Goal: Information Seeking & Learning: Learn about a topic

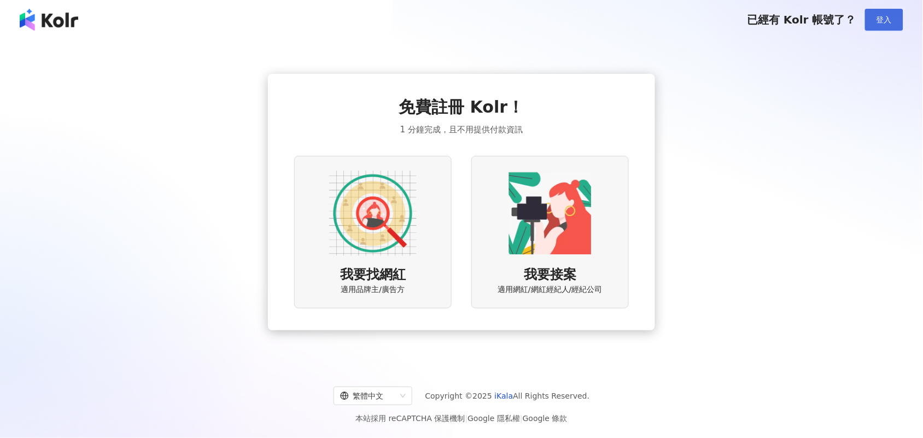
click at [887, 22] on span "登入" at bounding box center [883, 19] width 15 height 9
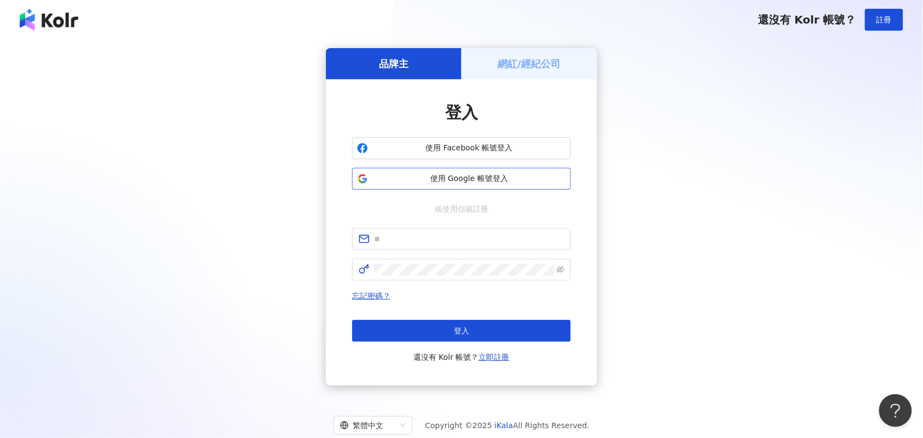
click at [477, 181] on span "使用 Google 帳號登入" at bounding box center [468, 178] width 193 height 11
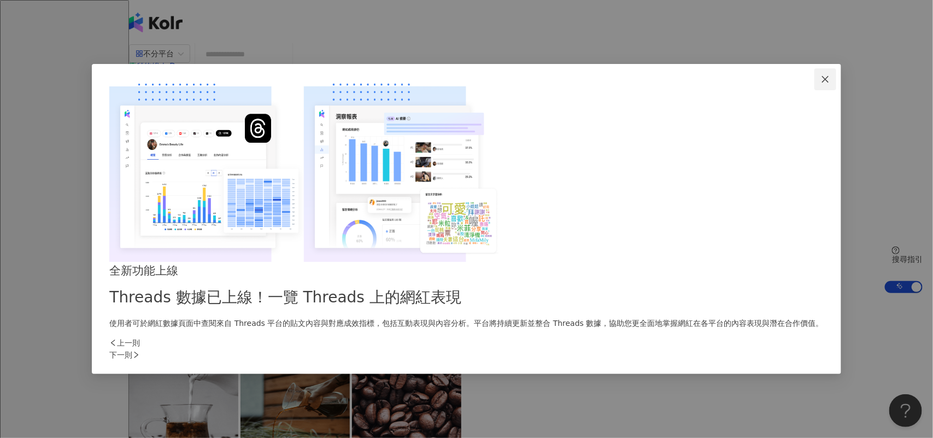
click at [821, 84] on icon "close" at bounding box center [825, 79] width 9 height 9
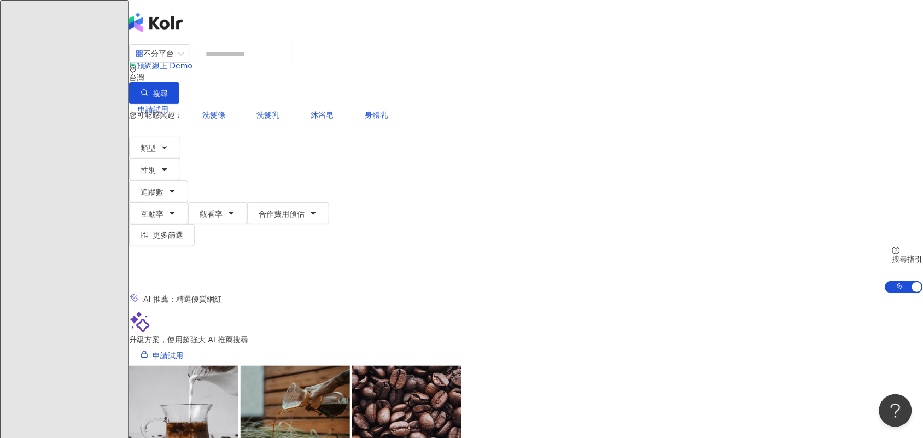
click at [288, 64] on input "search" at bounding box center [244, 54] width 89 height 21
type input "*"
type input "**"
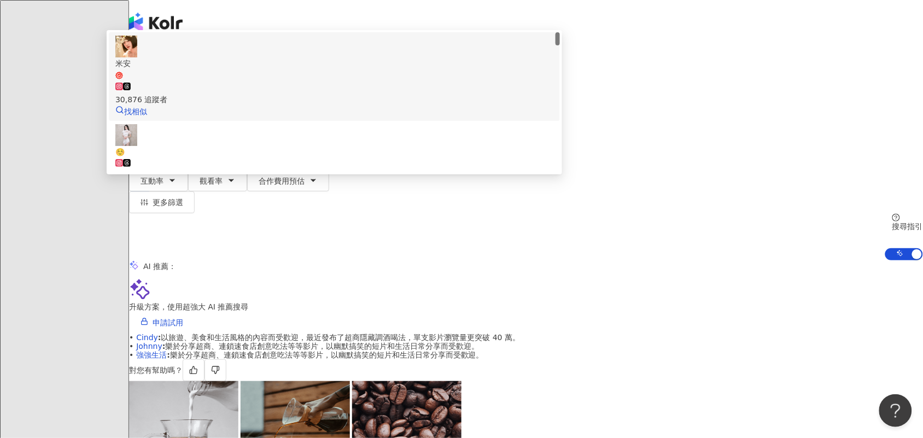
click at [427, 100] on div "30,876 追蹤者" at bounding box center [334, 93] width 438 height 24
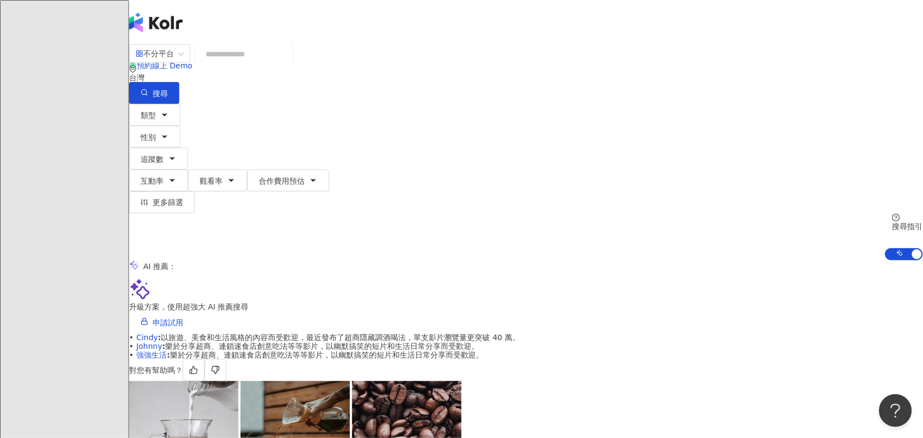
click at [288, 64] on input "search" at bounding box center [244, 54] width 89 height 21
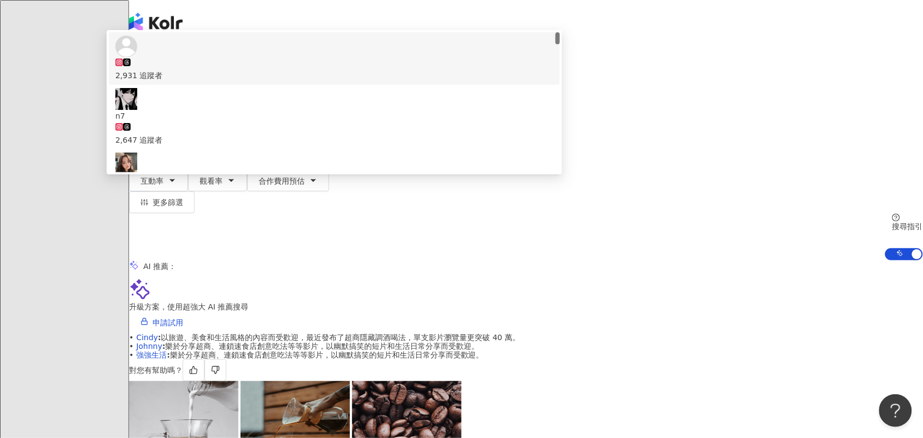
drag, startPoint x: 330, startPoint y: 69, endPoint x: 212, endPoint y: 75, distance: 118.2
click at [212, 75] on div "不分平台 ** 台灣 搜尋 b011b55f-6d70-4323-99f6-abe1ffc15141 8e10ff39-aa26-4f56-bc3a-5bd7…" at bounding box center [526, 74] width 794 height 60
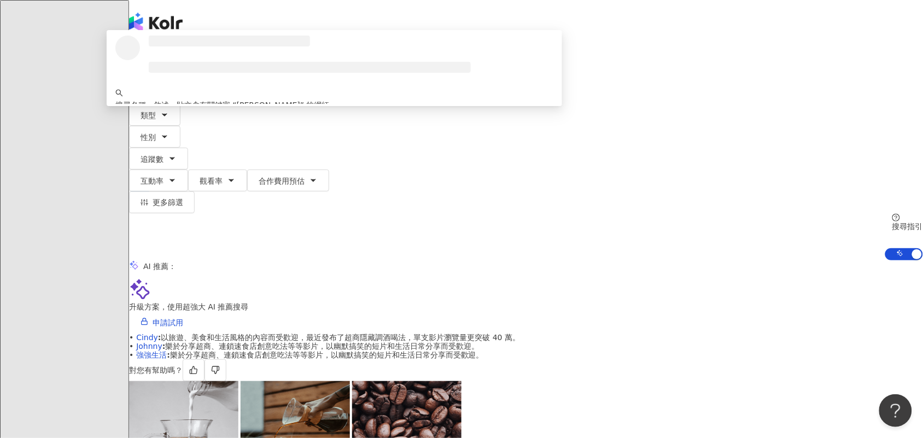
type input "***"
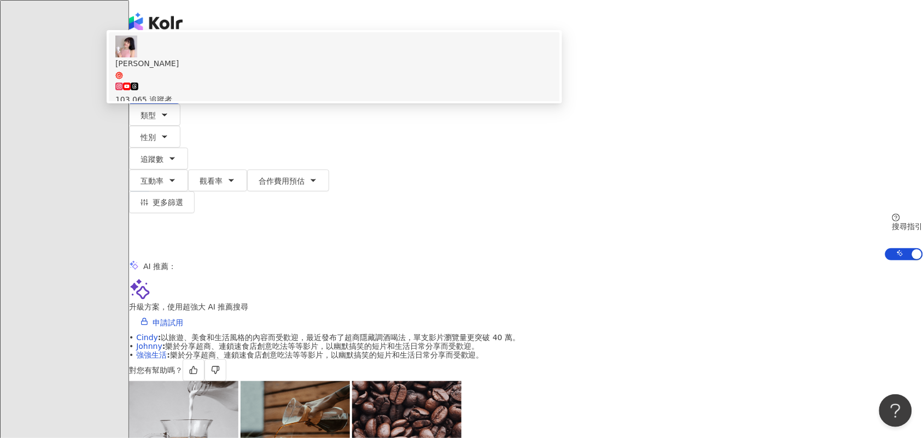
click at [369, 80] on span "恩琪" at bounding box center [334, 68] width 438 height 22
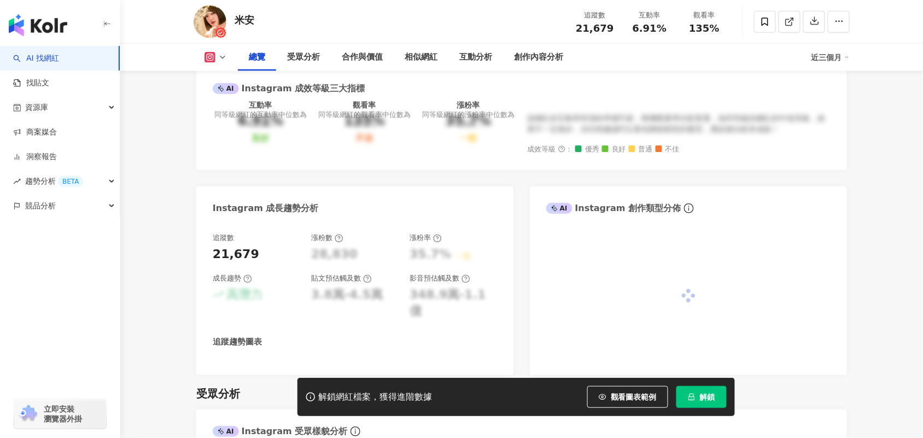
scroll to position [547, 0]
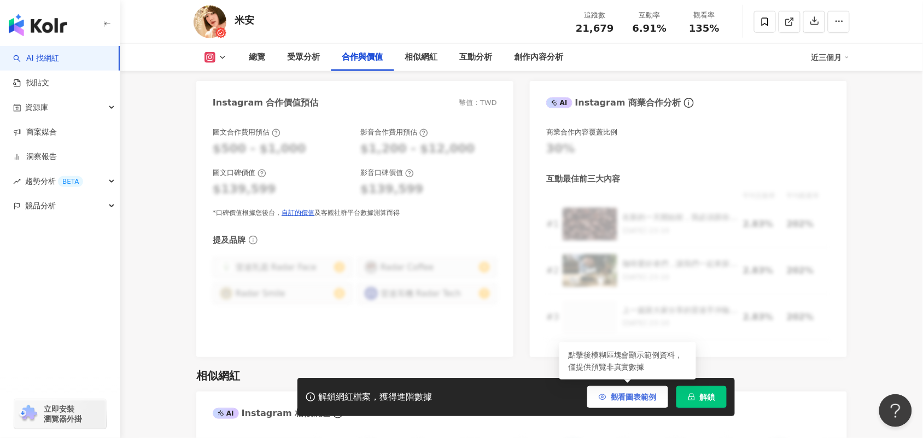
scroll to position [0, 0]
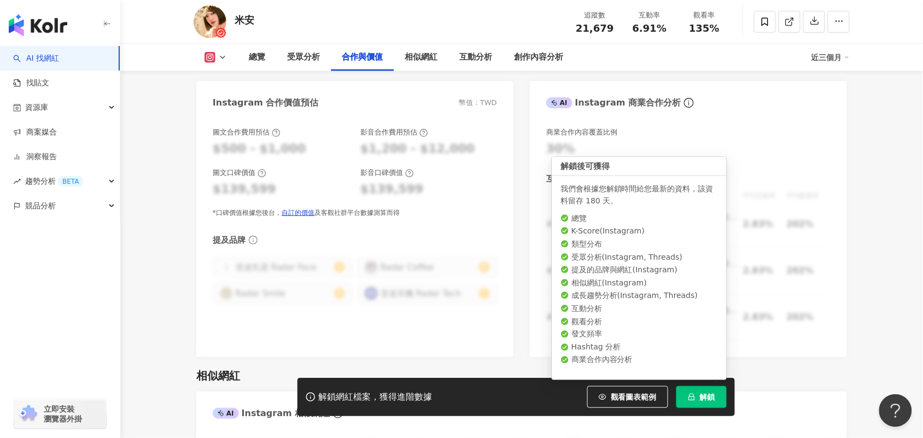
click at [697, 394] on button "解鎖" at bounding box center [701, 397] width 50 height 22
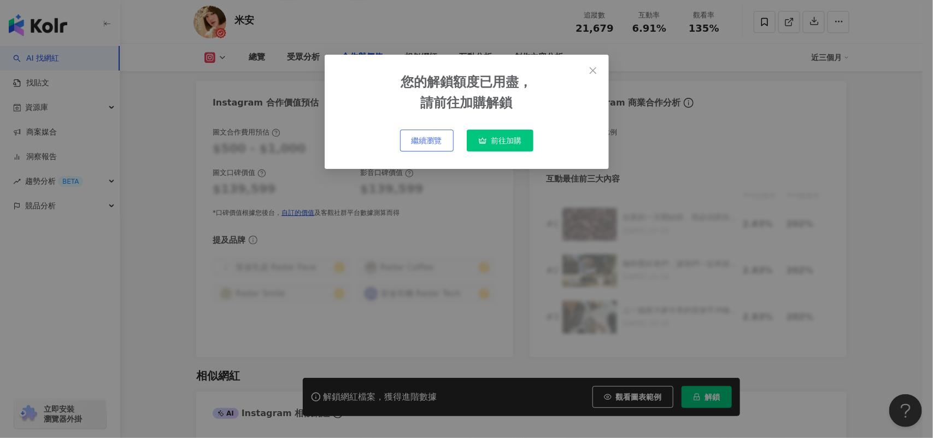
click at [433, 141] on span "繼續瀏覽" at bounding box center [427, 140] width 31 height 9
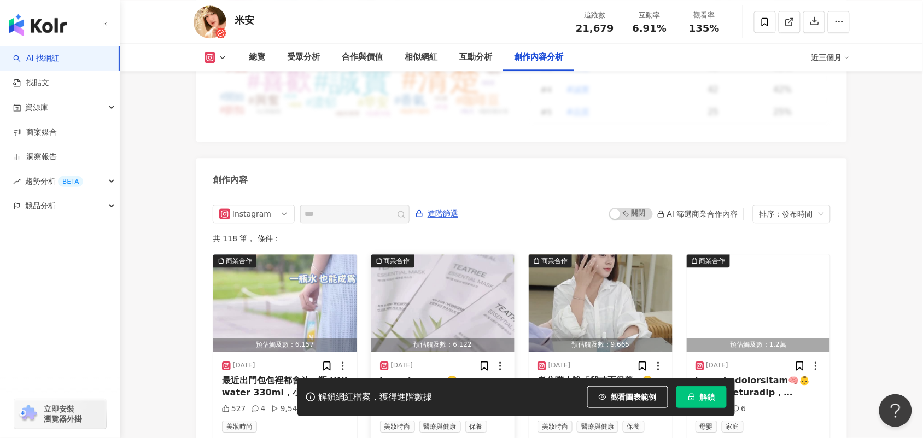
scroll to position [3256, 0]
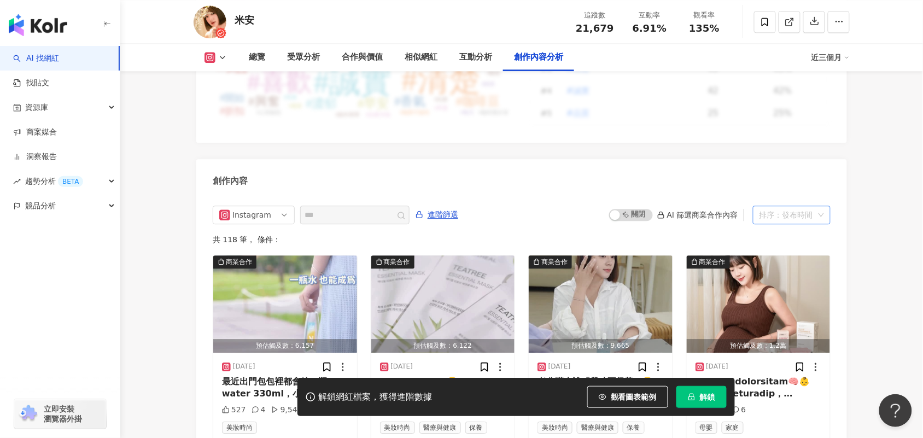
click at [806, 208] on div "排序：發布時間" at bounding box center [786, 214] width 55 height 17
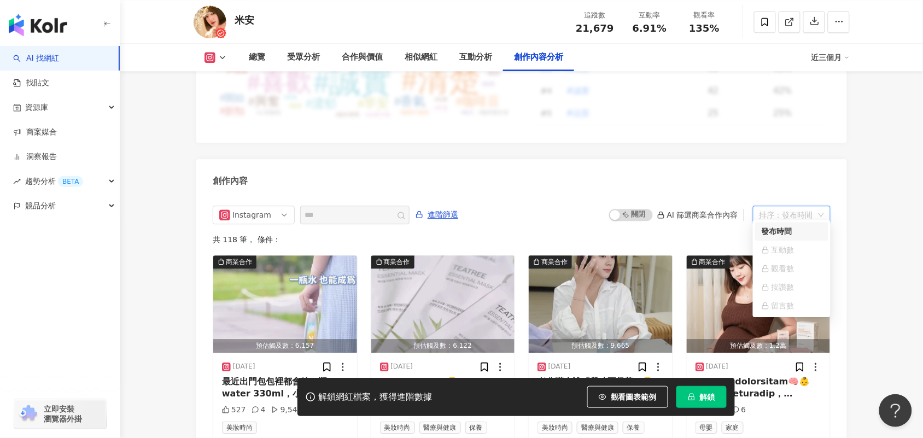
click at [806, 208] on div "排序：發布時間" at bounding box center [786, 214] width 55 height 17
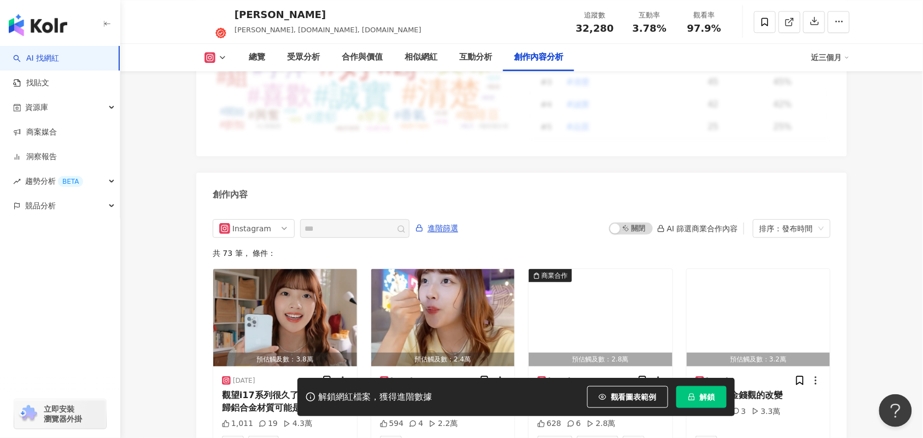
scroll to position [3429, 0]
